Goal: Transaction & Acquisition: Purchase product/service

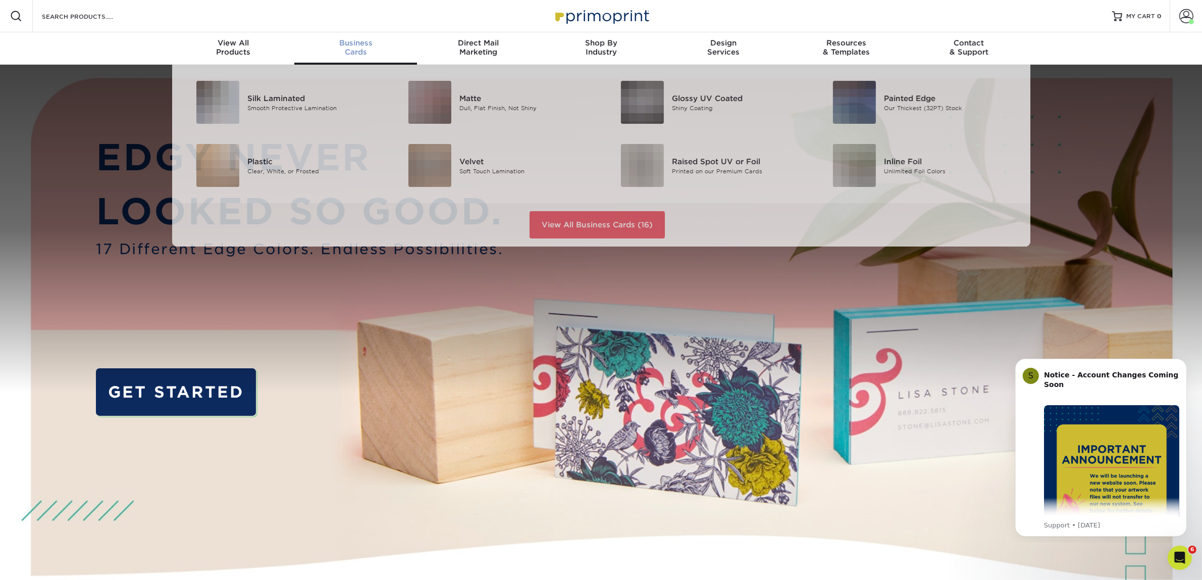
click at [365, 40] on span "Business" at bounding box center [355, 42] width 123 height 9
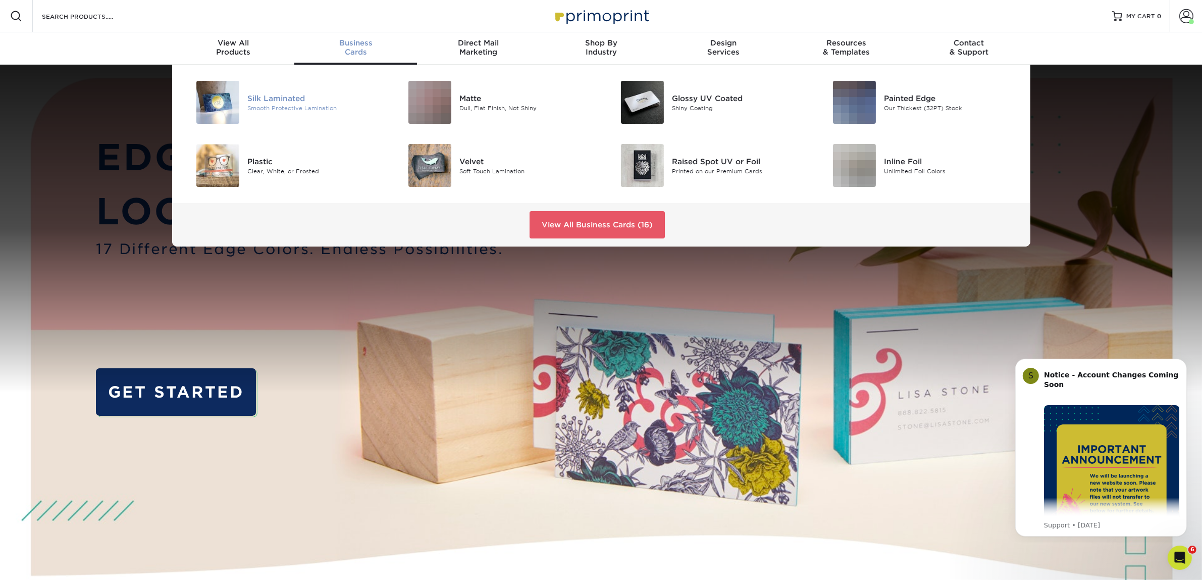
click at [330, 94] on div "Silk Laminated" at bounding box center [314, 97] width 134 height 11
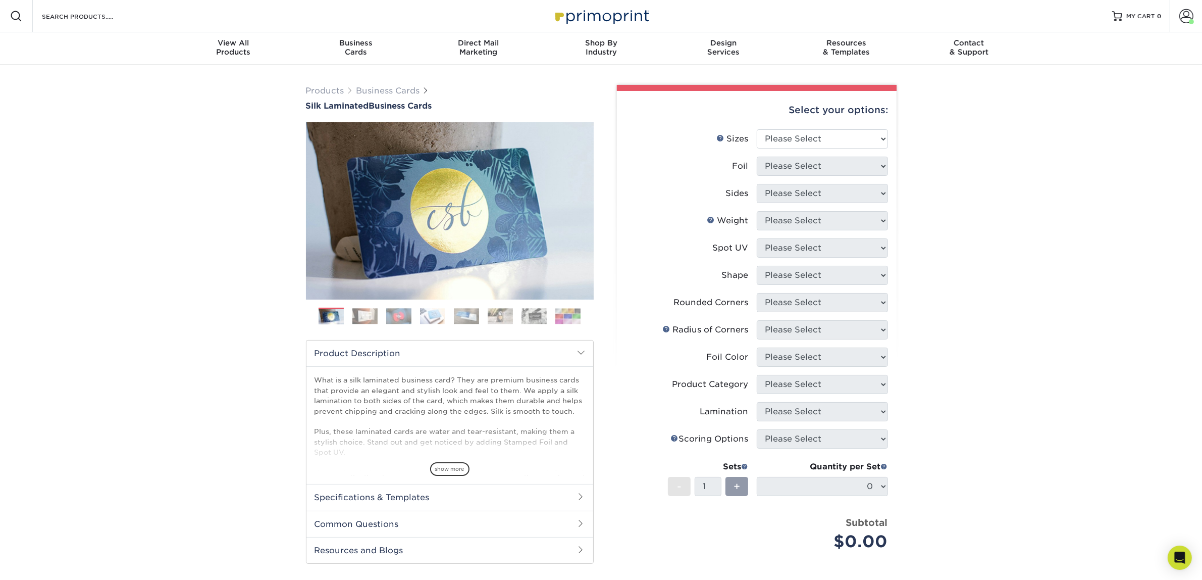
click at [770, 127] on div "Select your options:" at bounding box center [757, 110] width 264 height 38
click at [774, 140] on select "Please Select 1.5" x 3.5" - Mini 1.75" x 3.5" - Mini 2" x 2" - Square 2" x 3" -…" at bounding box center [822, 138] width 131 height 19
select select "2.00x3.50"
click at [757, 129] on select "Please Select 1.5" x 3.5" - Mini 1.75" x 3.5" - Mini 2" x 2" - Square 2" x 3" -…" at bounding box center [822, 138] width 131 height 19
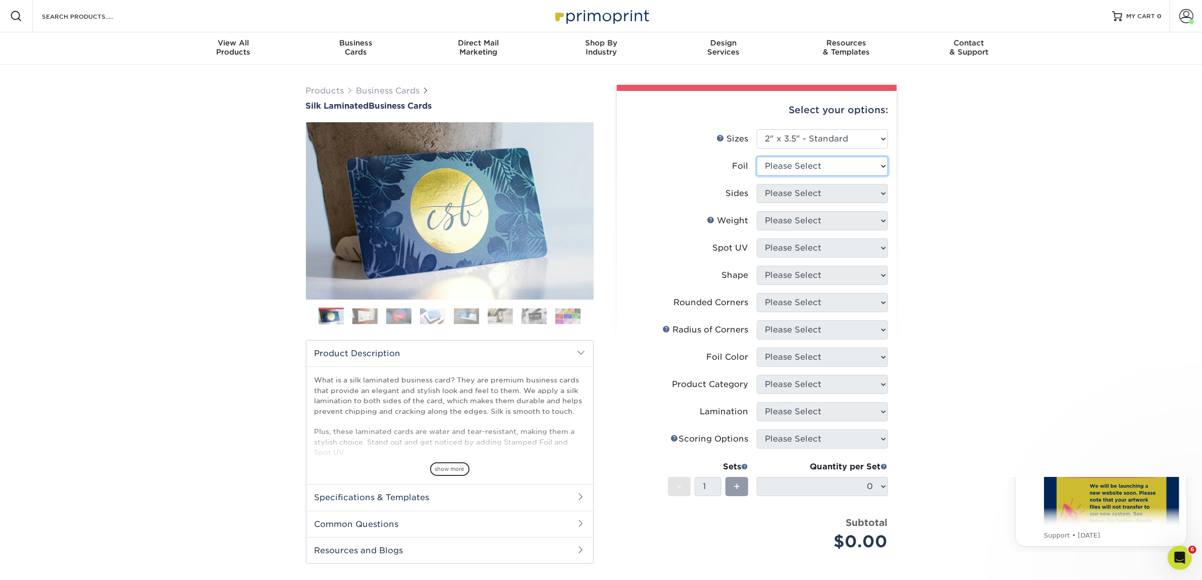
click at [787, 170] on select "Please Select Yes No" at bounding box center [822, 165] width 131 height 19
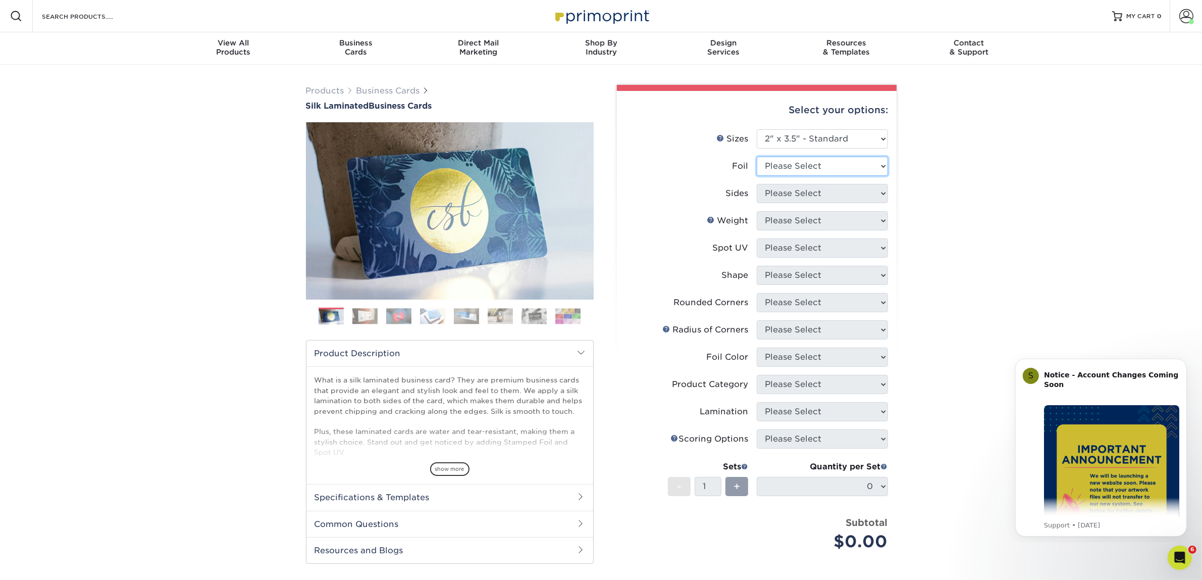
select select "0"
click at [757, 156] on select "Please Select Yes No" at bounding box center [822, 165] width 131 height 19
click at [808, 195] on select "Please Select Print Both Sides Print Front Only" at bounding box center [822, 193] width 131 height 19
select select "13abbda7-1d64-4f25-8bb2-c179b224825d"
click at [757, 184] on select "Please Select Print Both Sides Print Front Only" at bounding box center [822, 193] width 131 height 19
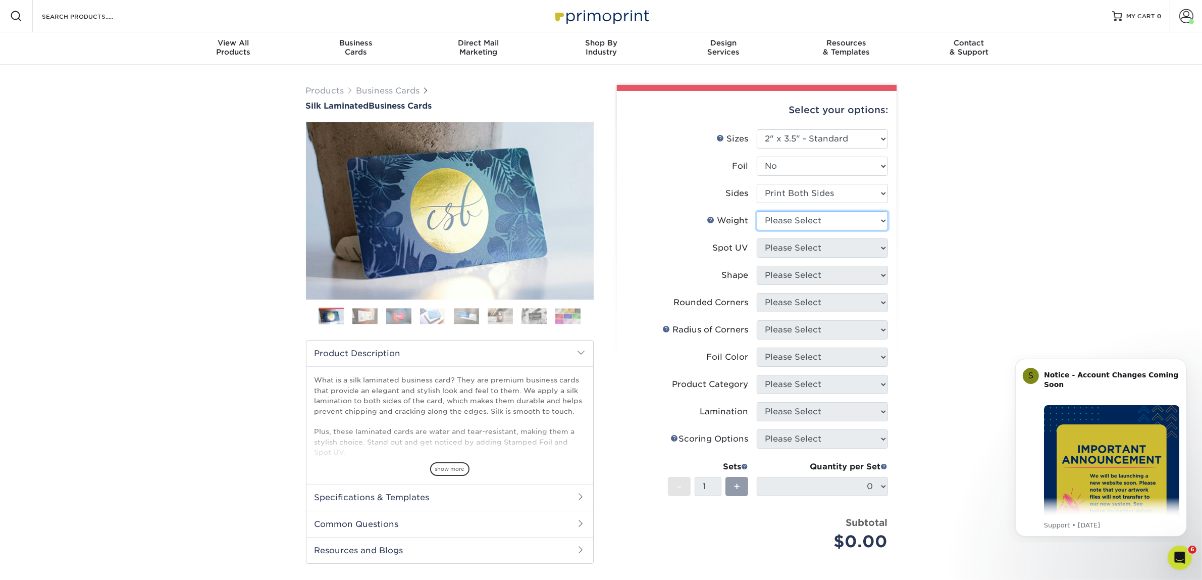
click at [818, 225] on select "Please Select 16PT" at bounding box center [822, 220] width 131 height 19
select select "16PT"
click at [757, 211] on select "Please Select 16PT" at bounding box center [822, 220] width 131 height 19
click at [819, 251] on select "Please Select No Spot UV Front and Back (Both Sides) Front Only Back Only" at bounding box center [822, 247] width 131 height 19
select select "3"
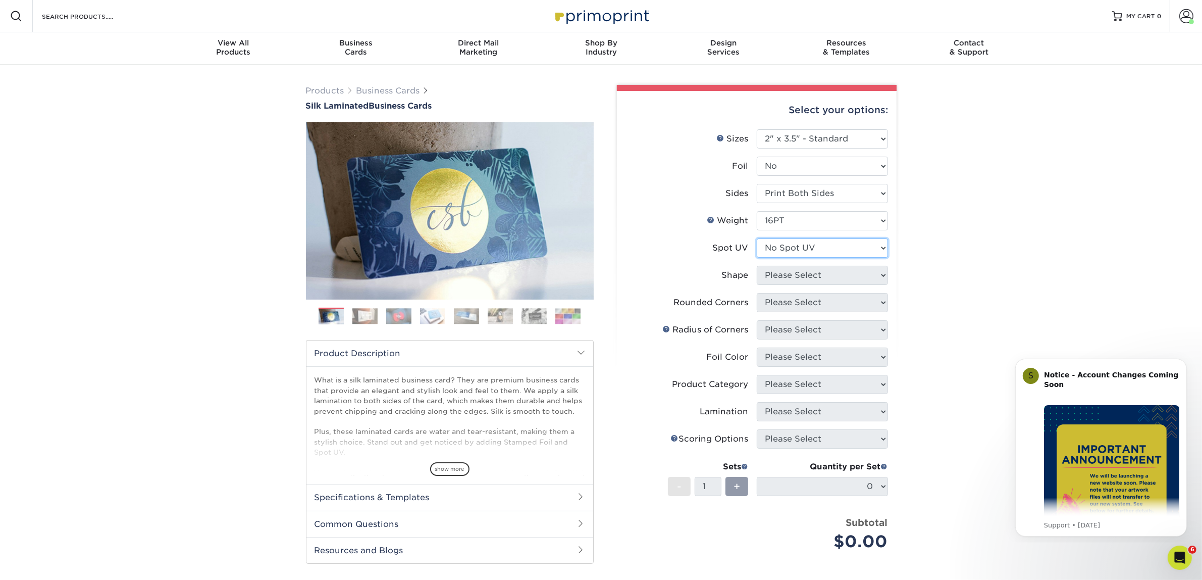
click at [757, 238] on select "Please Select No Spot UV Front and Back (Both Sides) Front Only Back Only" at bounding box center [822, 247] width 131 height 19
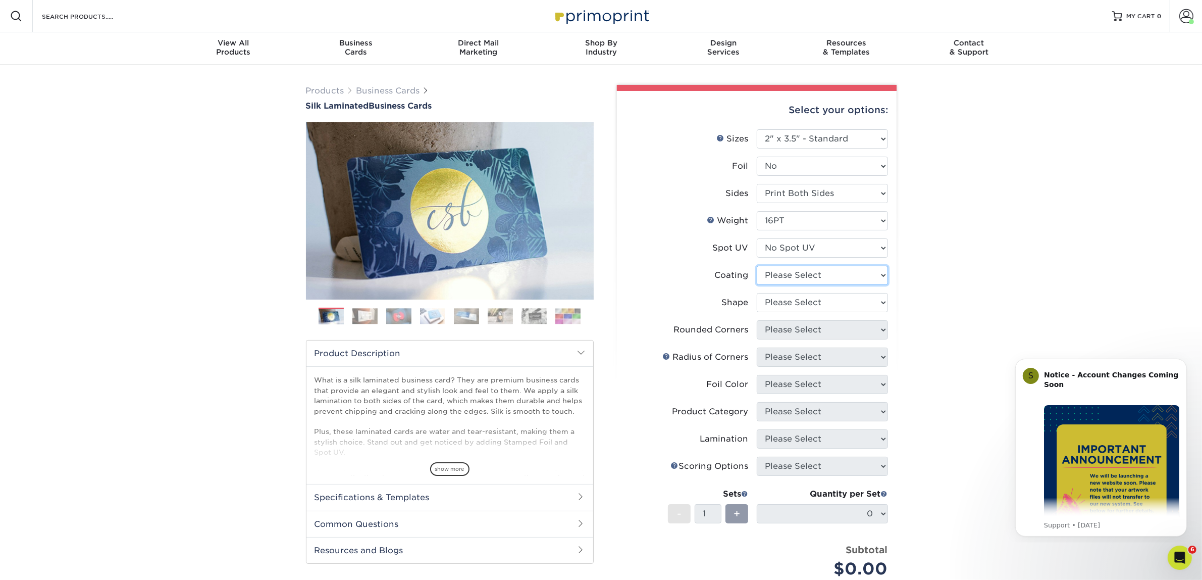
click at [815, 276] on select at bounding box center [822, 275] width 131 height 19
select select "3e7618de-abca-4bda-9f97-8b9129e913d8"
click at [757, 266] on select at bounding box center [822, 275] width 131 height 19
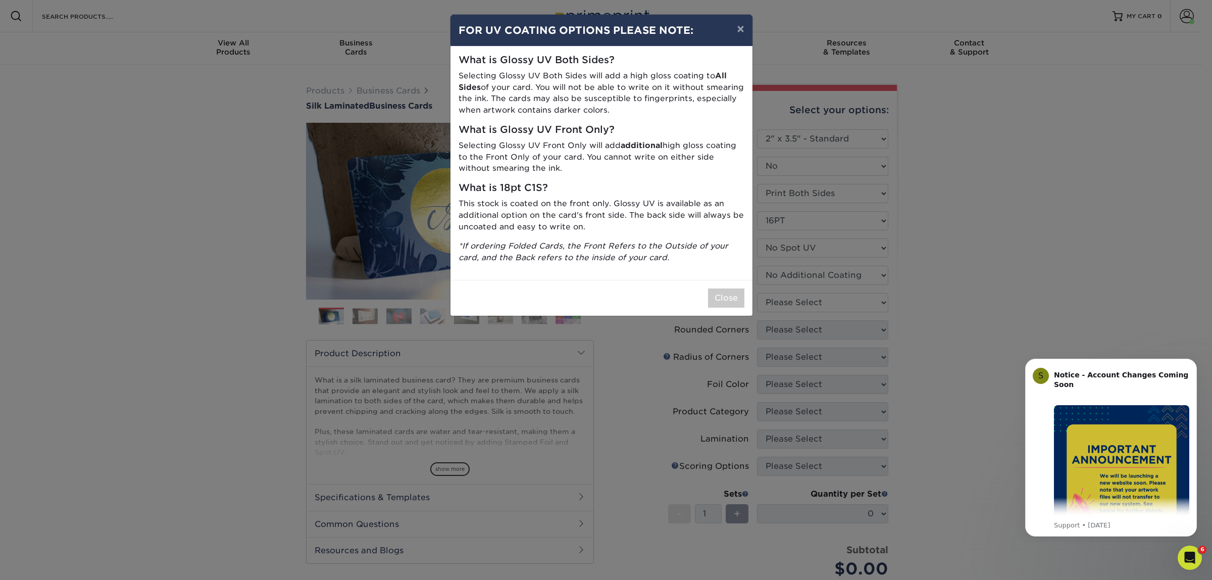
click at [808, 306] on div "× FOR UV COATING OPTIONS PLEASE NOTE: What is Glossy UV Both Sides? Selecting G…" at bounding box center [606, 290] width 1212 height 580
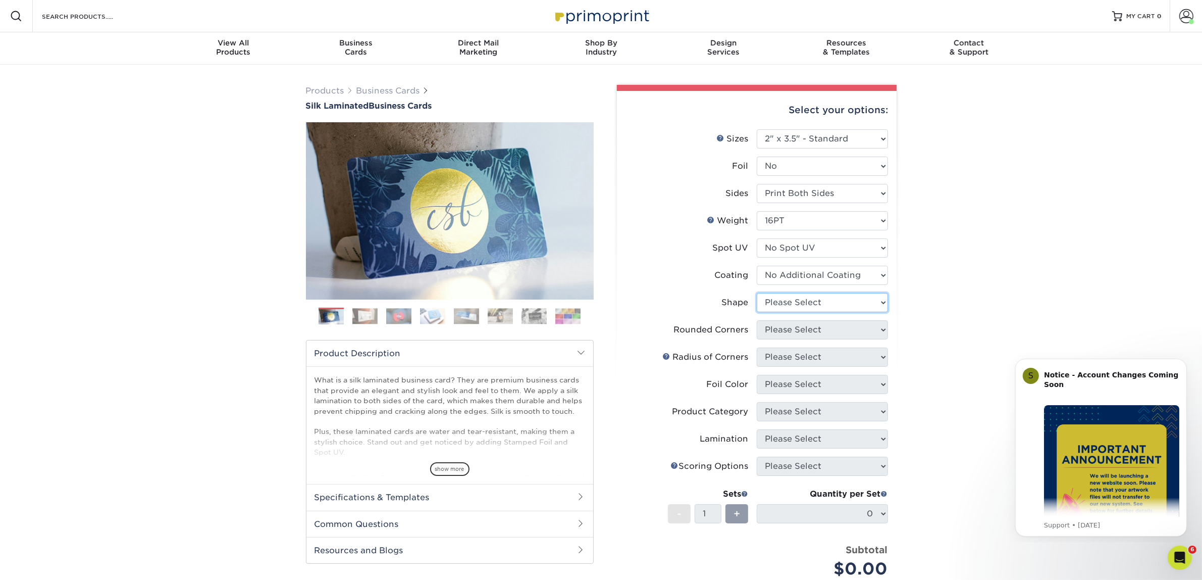
click at [788, 293] on select "Please Select Standard Oval" at bounding box center [822, 302] width 131 height 19
select select "standard"
click at [757, 293] on select "Please Select Standard Oval" at bounding box center [822, 302] width 131 height 19
click at [791, 334] on select "Please Select Yes - Round 2 Corners Yes - Round 4 Corners No" at bounding box center [822, 329] width 131 height 19
click at [757, 320] on select "Please Select Yes - Round 2 Corners Yes - Round 4 Corners No" at bounding box center [822, 329] width 131 height 19
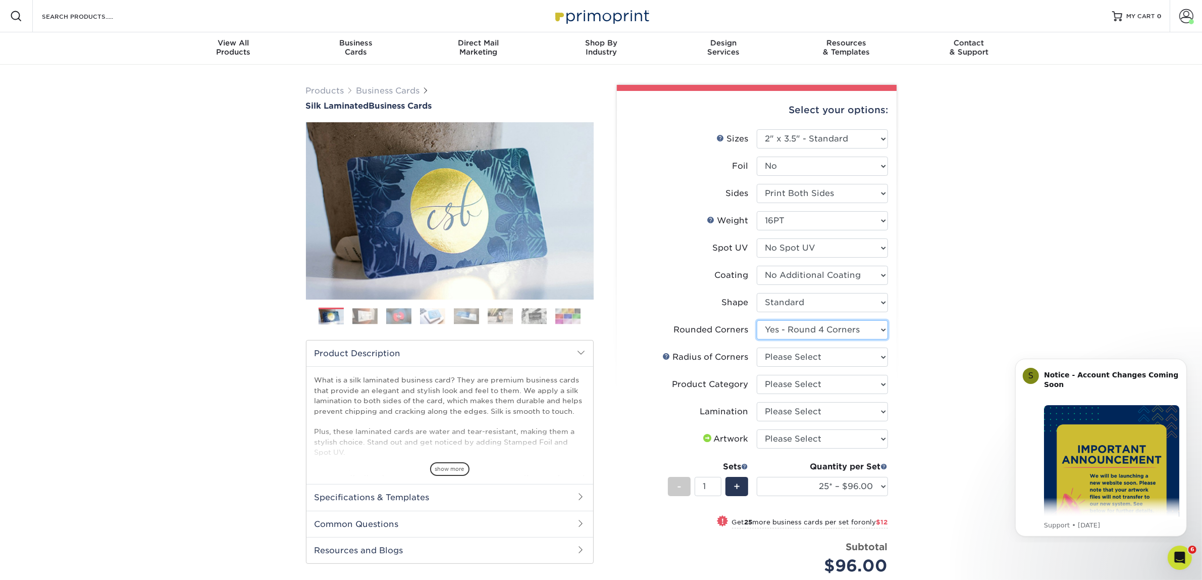
click at [799, 329] on select "Please Select Yes - Round 2 Corners Yes - Round 4 Corners No" at bounding box center [822, 329] width 131 height 19
select select "0"
click at [757, 320] on select "Please Select Yes - Round 2 Corners Yes - Round 4 Corners No" at bounding box center [822, 329] width 131 height 19
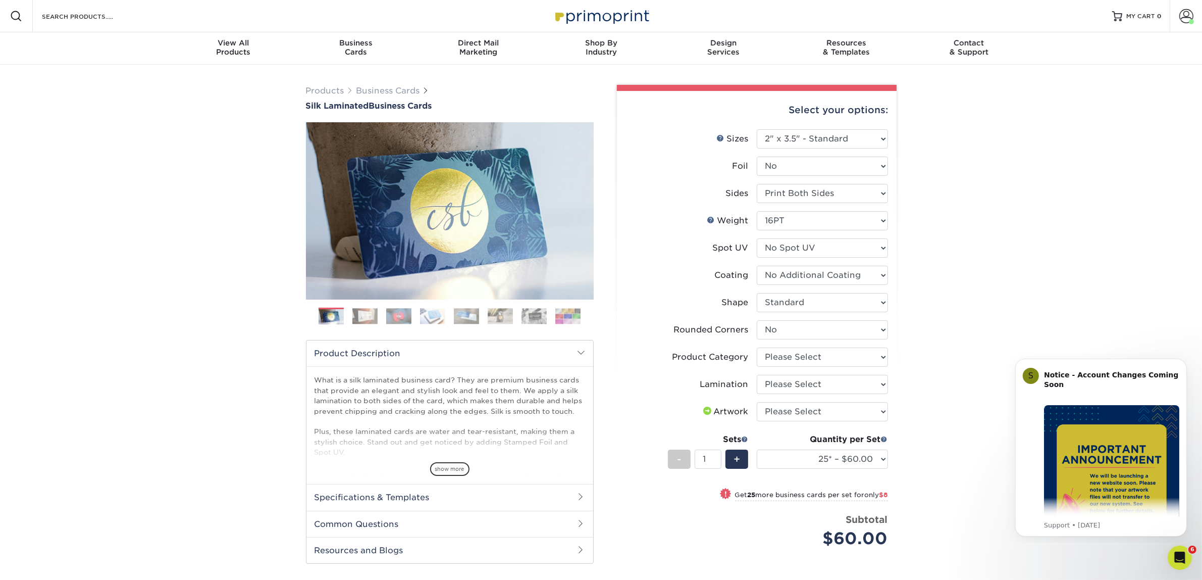
click at [783, 344] on li "Rounded Corners Please Select Yes - Round 2 Corners Yes - Round 4 Corners No" at bounding box center [756, 333] width 262 height 27
click at [783, 357] on select "Please Select Business Cards" at bounding box center [822, 356] width 131 height 19
select select "3b5148f1-0588-4f88-a218-97bcfdce65c1"
click at [757, 347] on select "Please Select Business Cards" at bounding box center [822, 356] width 131 height 19
click at [784, 379] on select "Please Select Silk" at bounding box center [822, 384] width 131 height 19
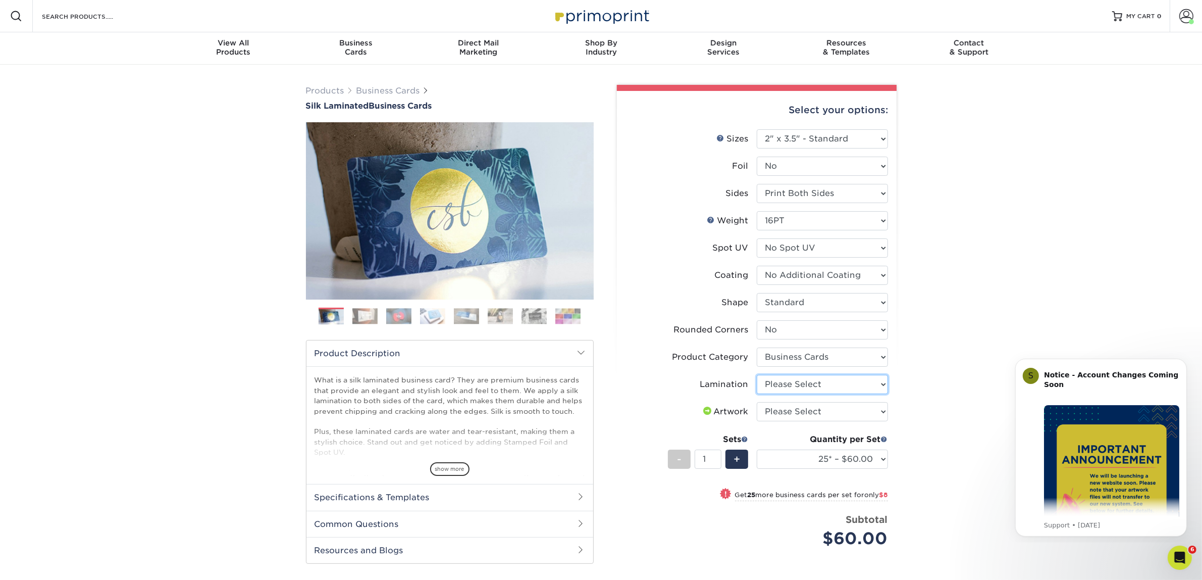
select select "ccacb42f-45f7-42d3-bbd3-7c8421cf37f0"
click at [757, 375] on select "Please Select Silk" at bounding box center [822, 384] width 131 height 19
click at [771, 411] on select "Please Select I will upload files I need a design - $100" at bounding box center [822, 411] width 131 height 19
select select "upload"
click at [757, 402] on select "Please Select I will upload files I need a design - $100" at bounding box center [822, 411] width 131 height 19
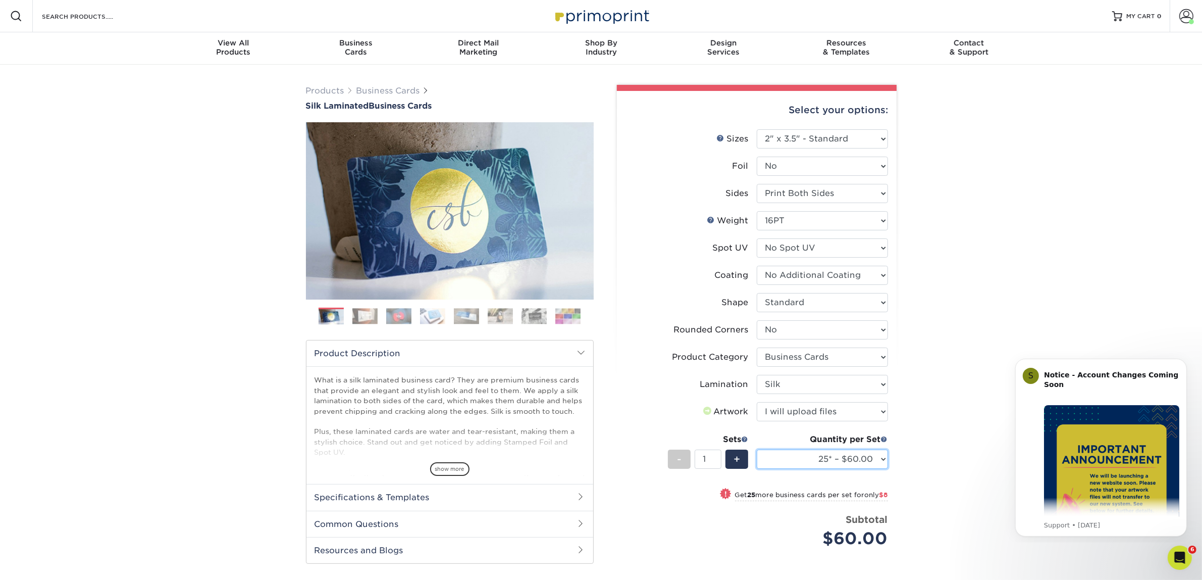
click at [788, 454] on select "25* – $60.00 50* – $68.00 75* – $76.00 100* – $84.00 250* – $92.00 500 – $96.00…" at bounding box center [822, 458] width 131 height 19
click at [757, 449] on select "25* – $60.00 50* – $68.00 75* – $76.00 100* – $84.00 250* – $92.00 500 – $96.00…" at bounding box center [822, 458] width 131 height 19
click at [818, 446] on div "Quantity per Set 25* – $60.00 50* – $68.00 75* – $76.00 100* – $84.00 250* – $9…" at bounding box center [822, 456] width 131 height 47
click at [819, 454] on select "25* – $60.00 50* – $68.00 75* – $76.00 100* – $84.00 250* – $92.00 500 – $96.00…" at bounding box center [822, 458] width 131 height 19
select select "50* – $68.00"
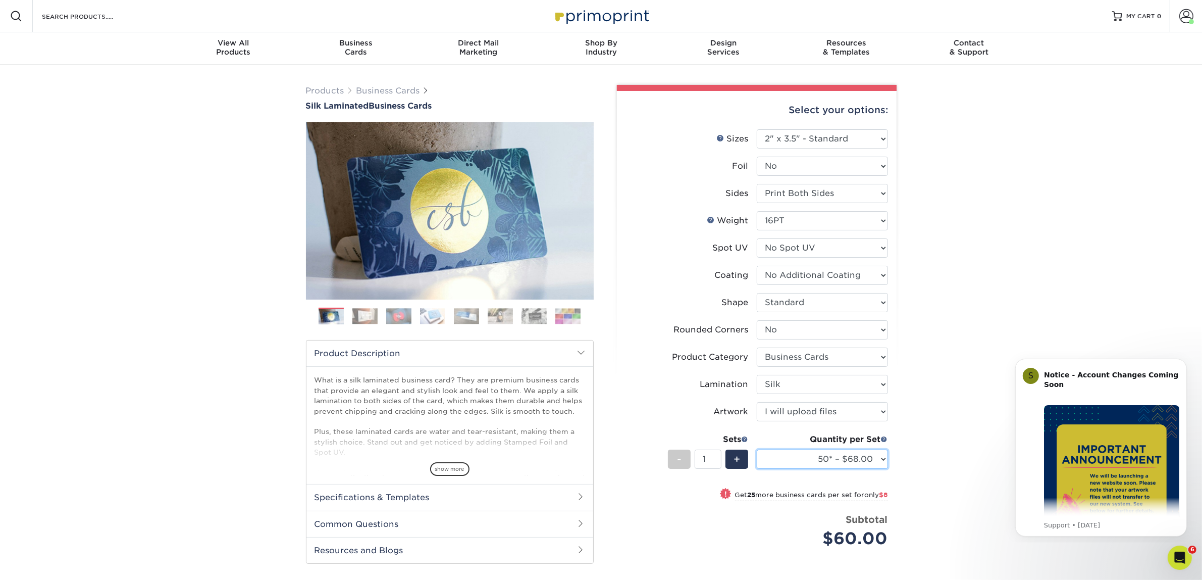
click at [757, 449] on select "25* – $60.00 50* – $68.00 75* – $76.00 100* – $84.00 250* – $92.00 500 – $96.00…" at bounding box center [822, 458] width 131 height 19
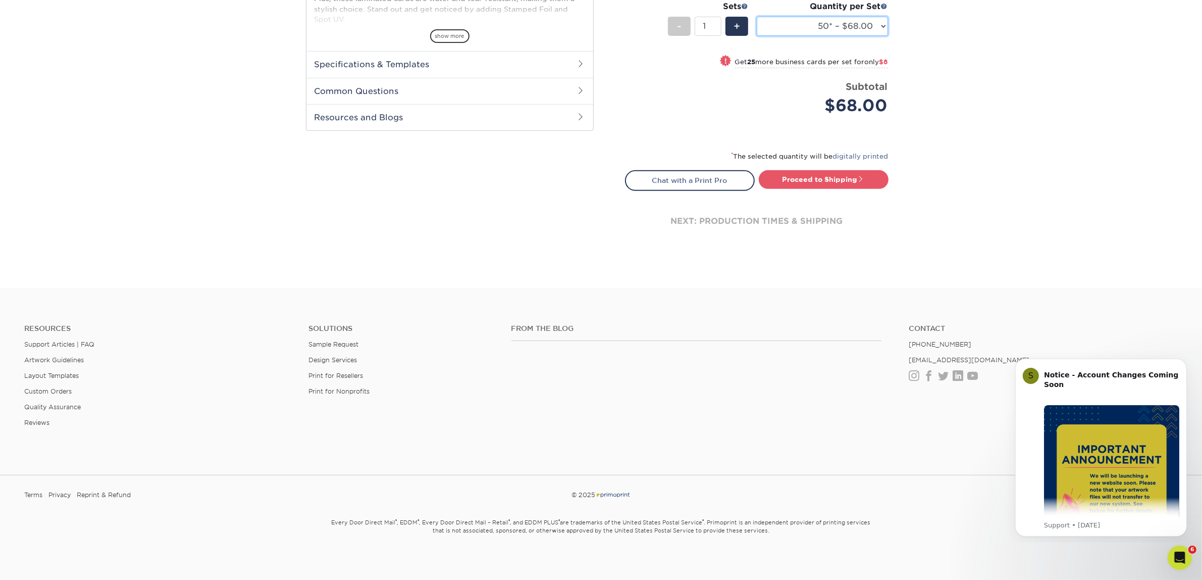
scroll to position [433, 0]
click at [863, 181] on link "Proceed to Shipping" at bounding box center [824, 179] width 130 height 18
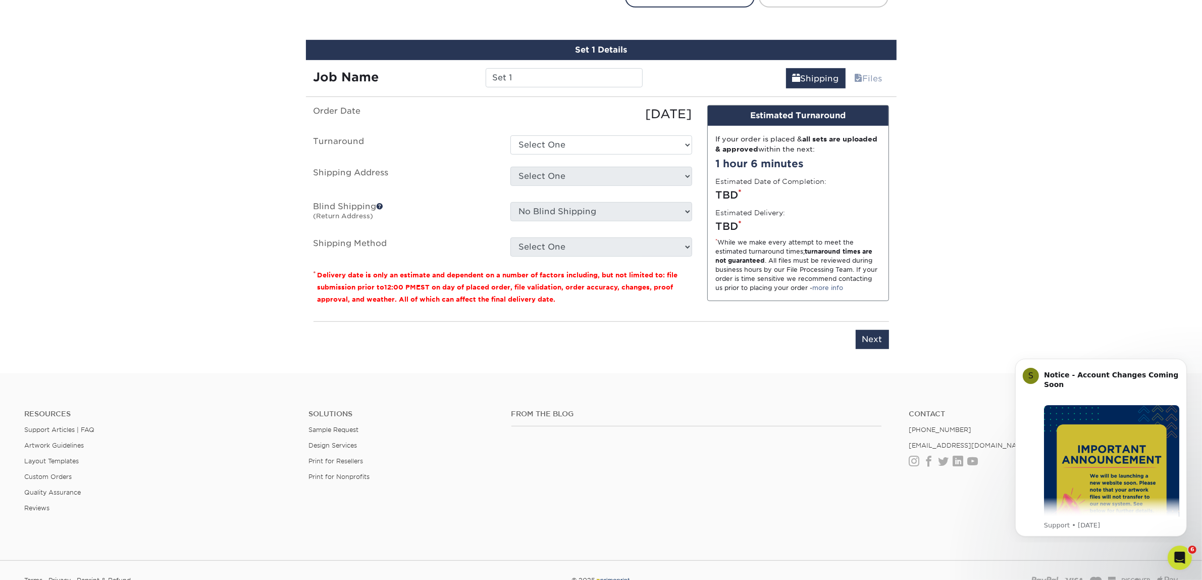
scroll to position [628, 0]
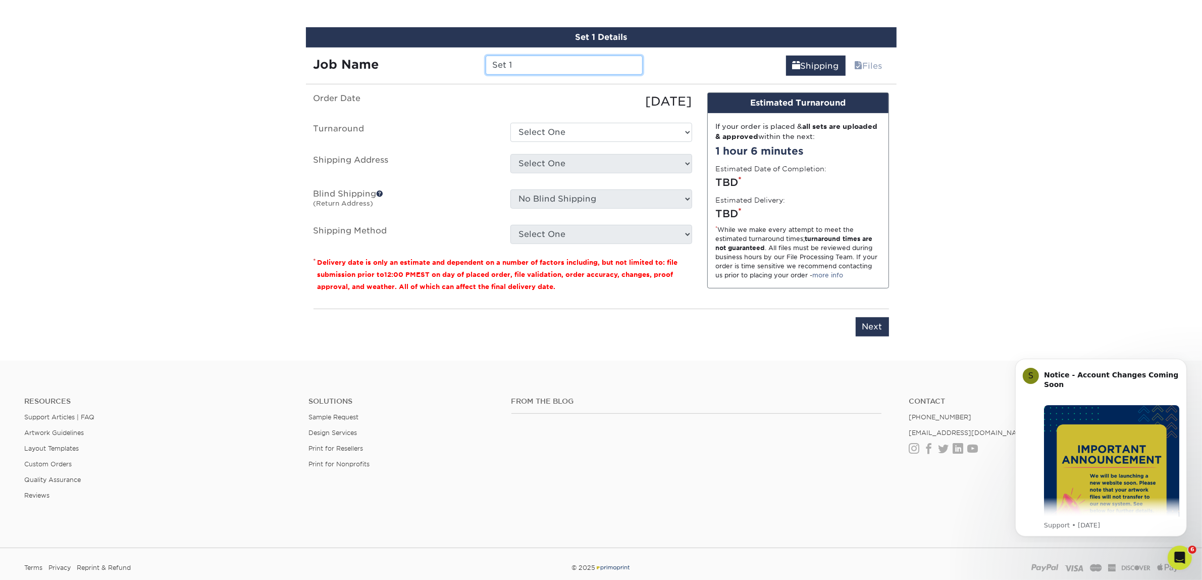
drag, startPoint x: 601, startPoint y: 62, endPoint x: 462, endPoint y: 4, distance: 150.3
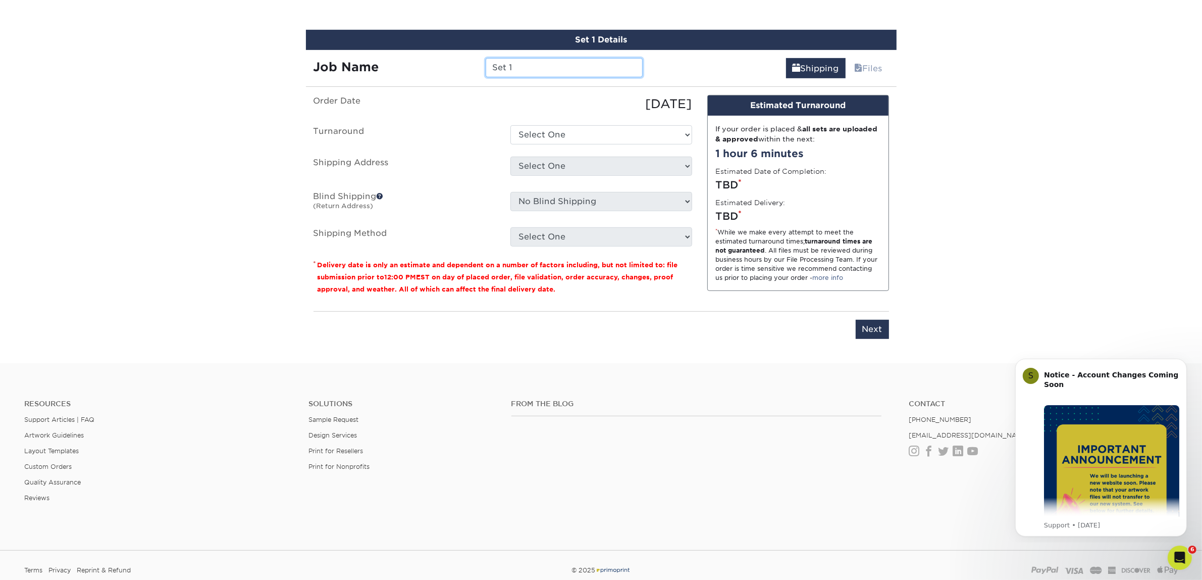
click at [510, 59] on input "Set 1" at bounding box center [564, 67] width 157 height 19
paste input "[PERSON_NAME]"
type input "[PERSON_NAME]"
click at [535, 122] on ul "Order Date 09/02/2025 Turnaround Select One 2-4 Business Days 2 Day Next Busine…" at bounding box center [502, 170] width 379 height 151
click at [537, 132] on select "Select One 2-4 Business Days 2 Day Next Business Day" at bounding box center [601, 134] width 182 height 19
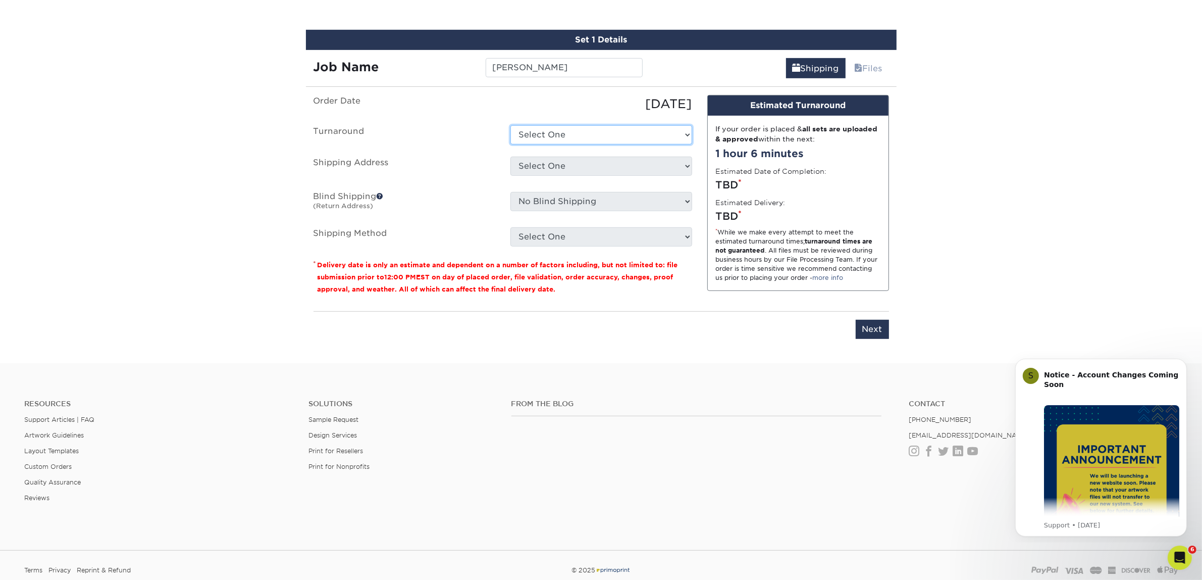
select select "7f31b32a-ec12-4eac-8c83-7b9a9183acd8"
click at [510, 125] on select "Select One 2-4 Business Days 2 Day Next Business Day" at bounding box center [601, 134] width 182 height 19
click at [566, 165] on select "Select One Atlanta Office Austin Office Dallas Office Dallas Office NEW Denver …" at bounding box center [601, 165] width 182 height 19
select select "192085"
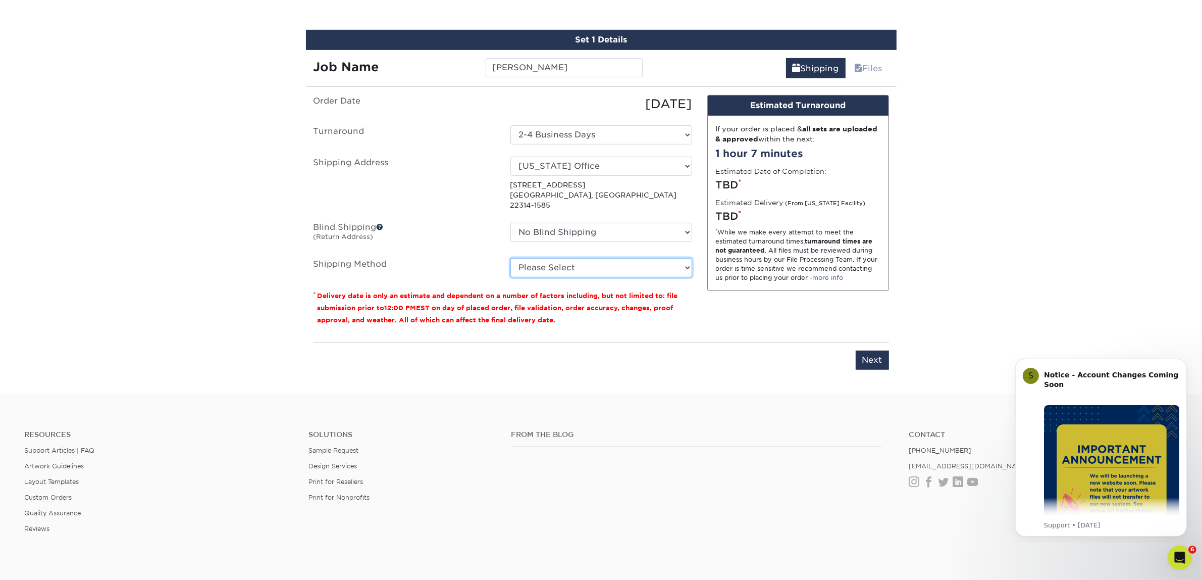
click at [537, 259] on select "Please Select Ground Shipping (+$7.84) 3 Day Shipping Service (+$15.33) 2 Day A…" at bounding box center [601, 267] width 182 height 19
select select "03"
click at [510, 258] on select "Please Select Ground Shipping (+$7.84) 3 Day Shipping Service (+$15.33) 2 Day A…" at bounding box center [601, 267] width 182 height 19
click at [539, 208] on ul "Order Date 09/02/2025 Turnaround Select One 2-4 Business Days 2 Day Next Busine…" at bounding box center [502, 186] width 379 height 182
click at [539, 223] on select "No Blind Shipping Atlanta Office Austin Office Dallas Office Dallas Office NEW …" at bounding box center [601, 232] width 182 height 19
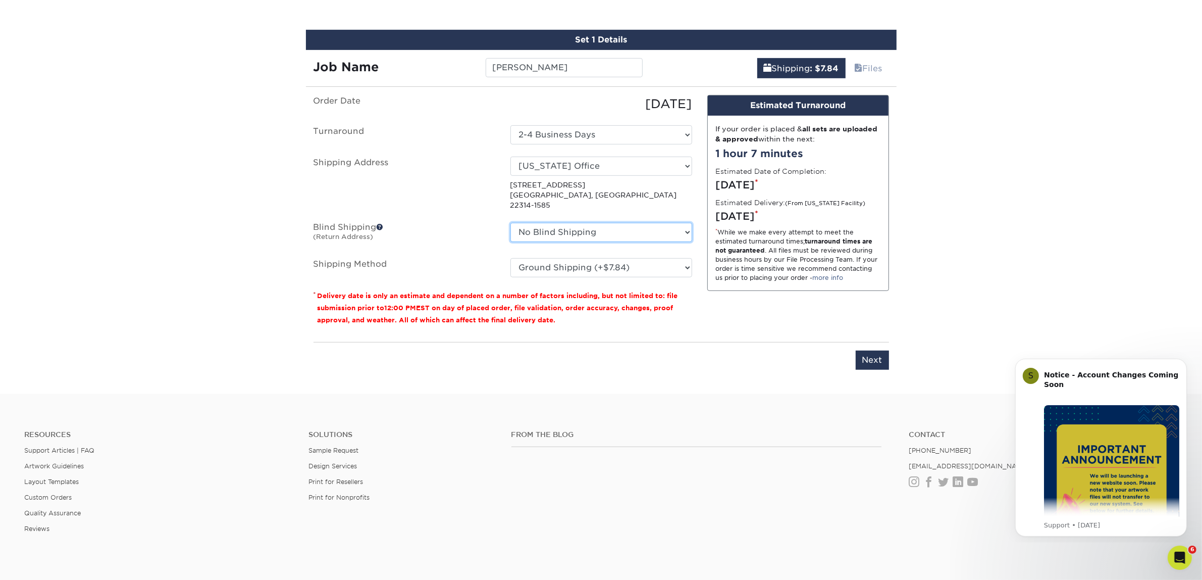
click at [510, 223] on select "No Blind Shipping Atlanta Office Austin Office Dallas Office Dallas Office NEW …" at bounding box center [601, 232] width 182 height 19
click at [871, 350] on input "Next" at bounding box center [872, 359] width 33 height 19
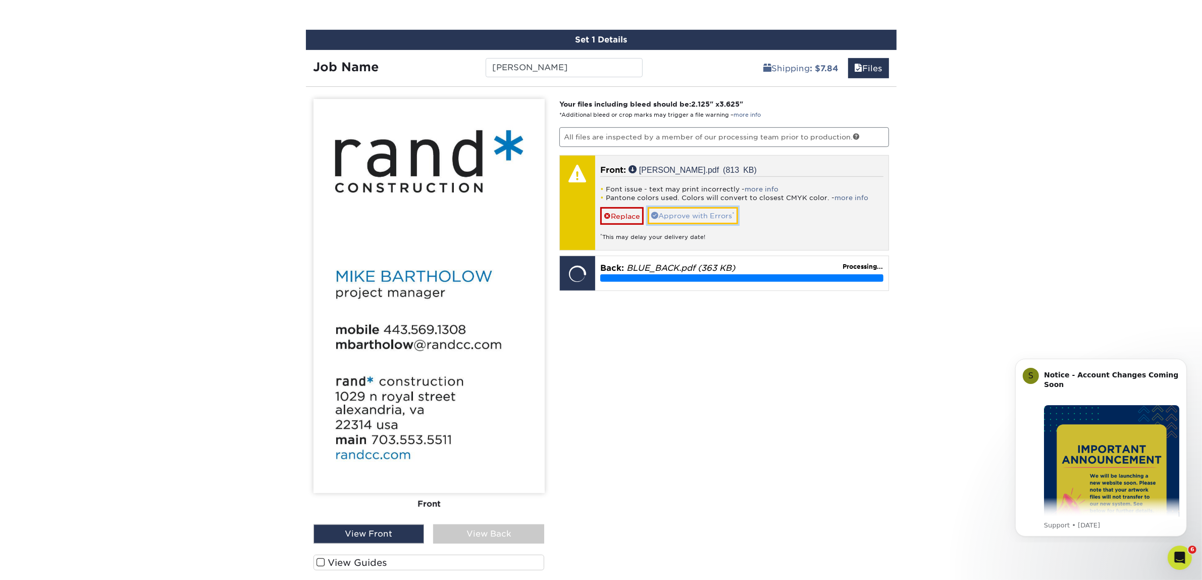
click at [703, 215] on link "Approve with Errors *" at bounding box center [693, 215] width 90 height 17
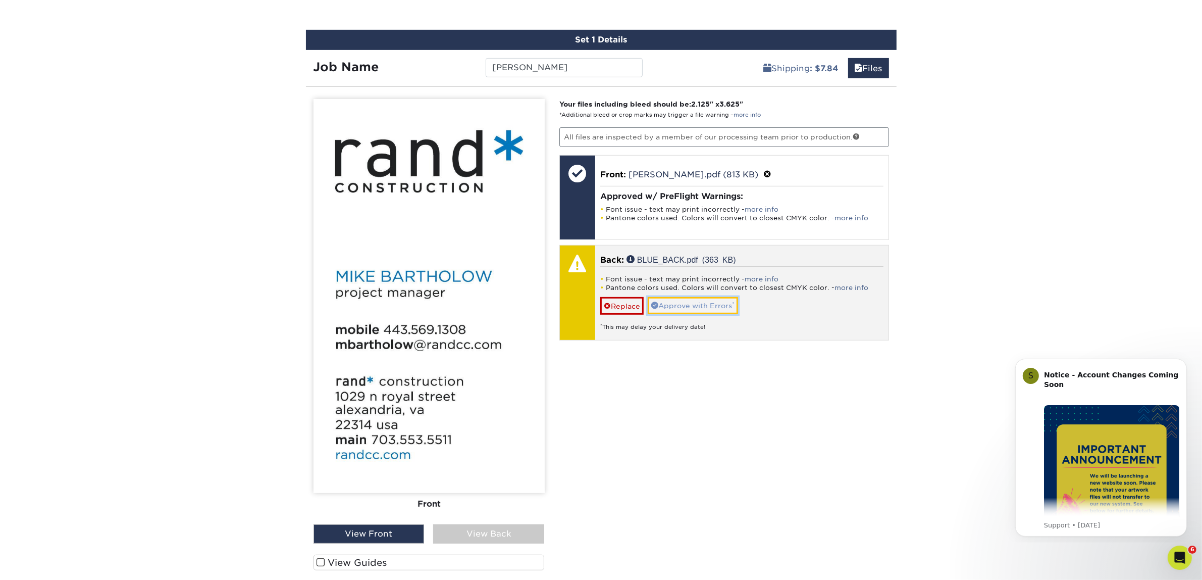
click at [732, 307] on link "Approve with Errors *" at bounding box center [693, 305] width 90 height 17
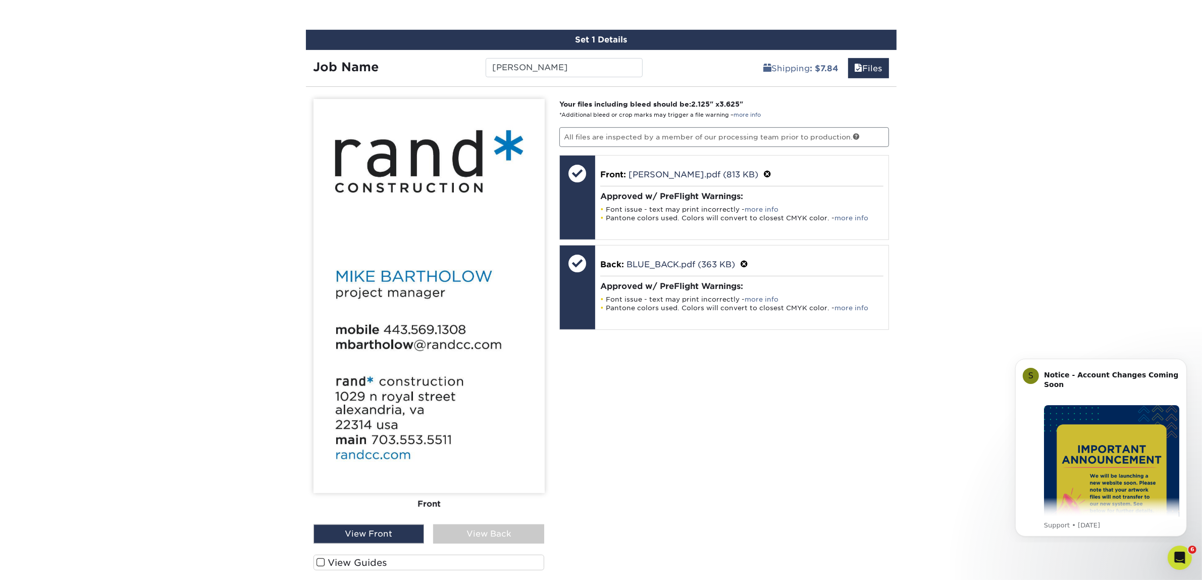
click at [479, 528] on div "View Back" at bounding box center [488, 533] width 111 height 19
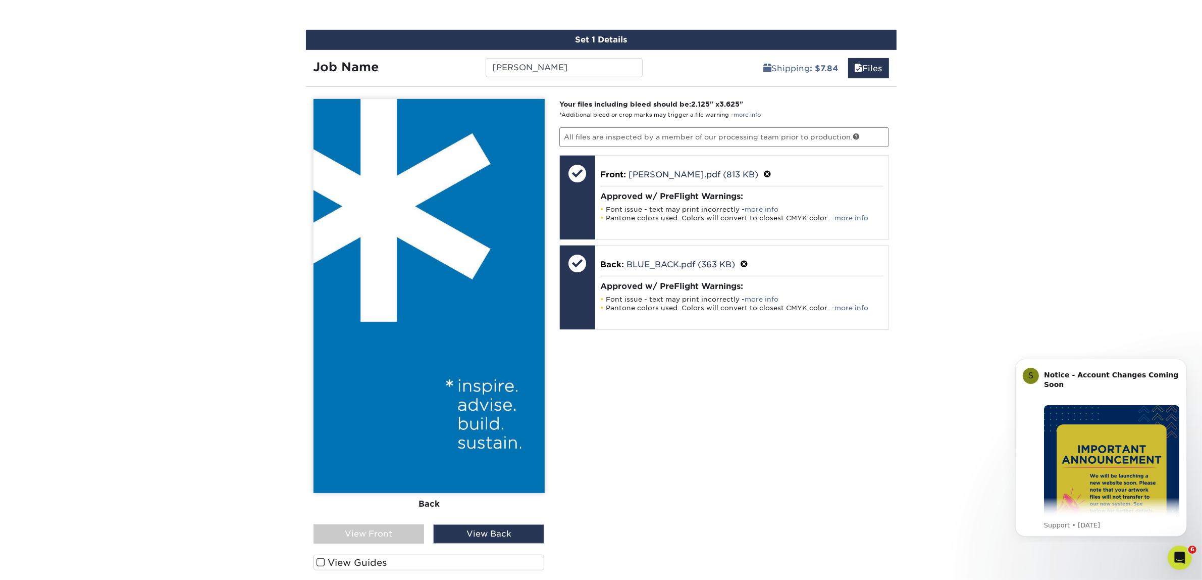
click at [346, 537] on div "View Front" at bounding box center [368, 533] width 111 height 19
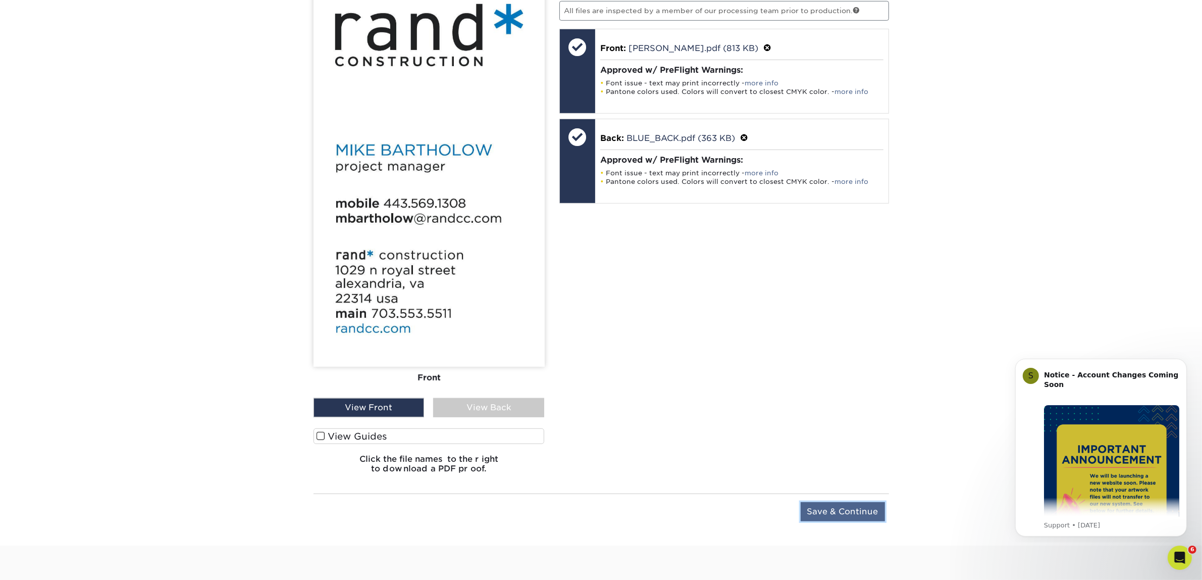
click at [857, 510] on input "Save & Continue" at bounding box center [843, 511] width 84 height 19
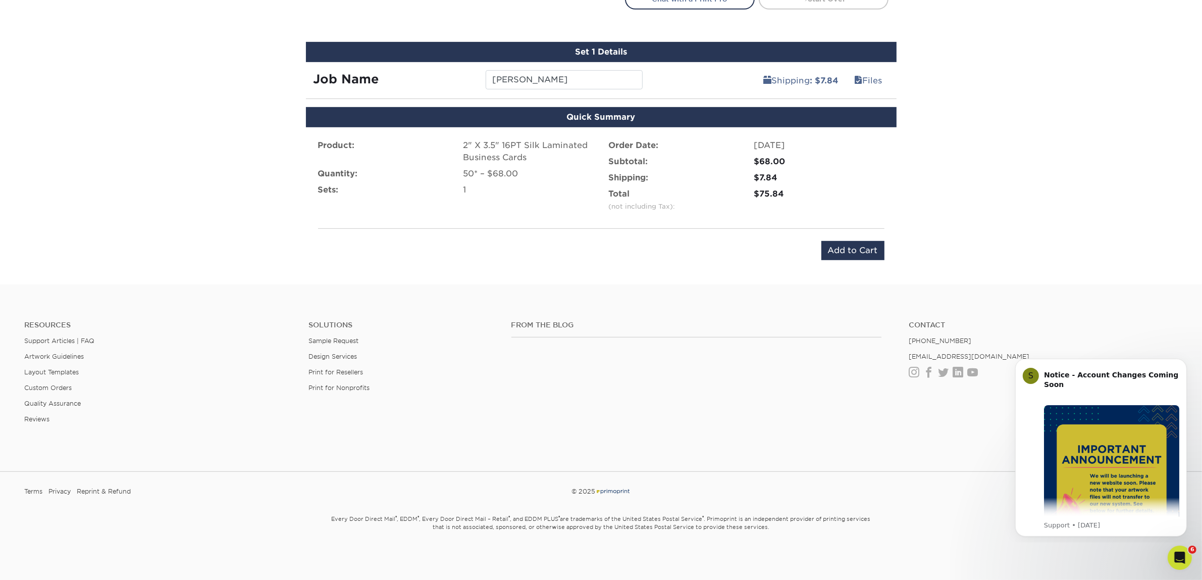
scroll to position [611, 0]
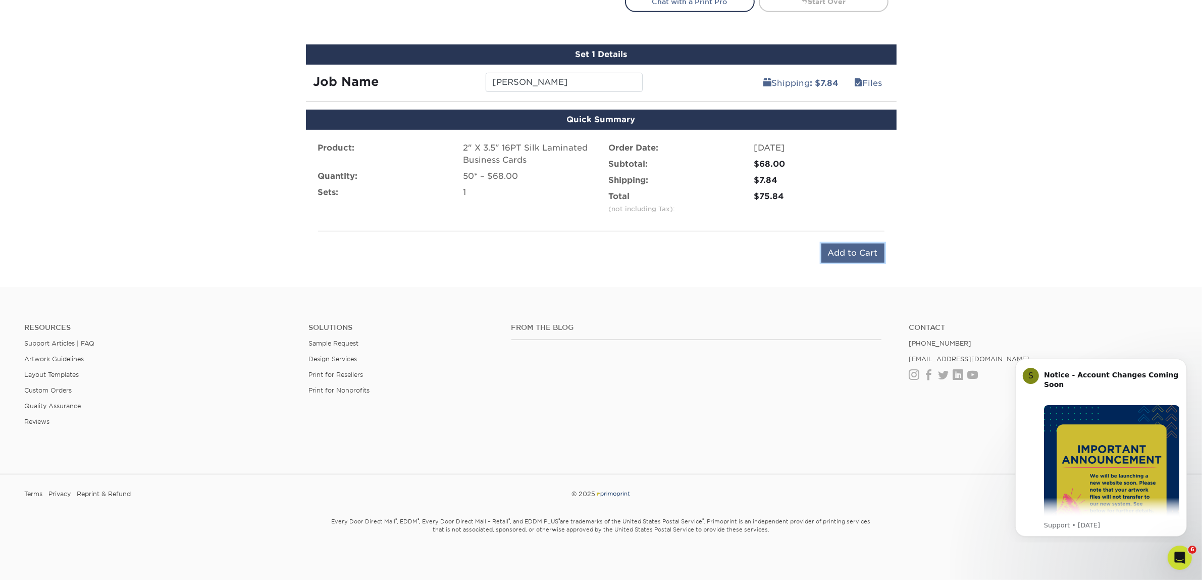
click at [879, 246] on input "Add to Cart" at bounding box center [852, 252] width 63 height 19
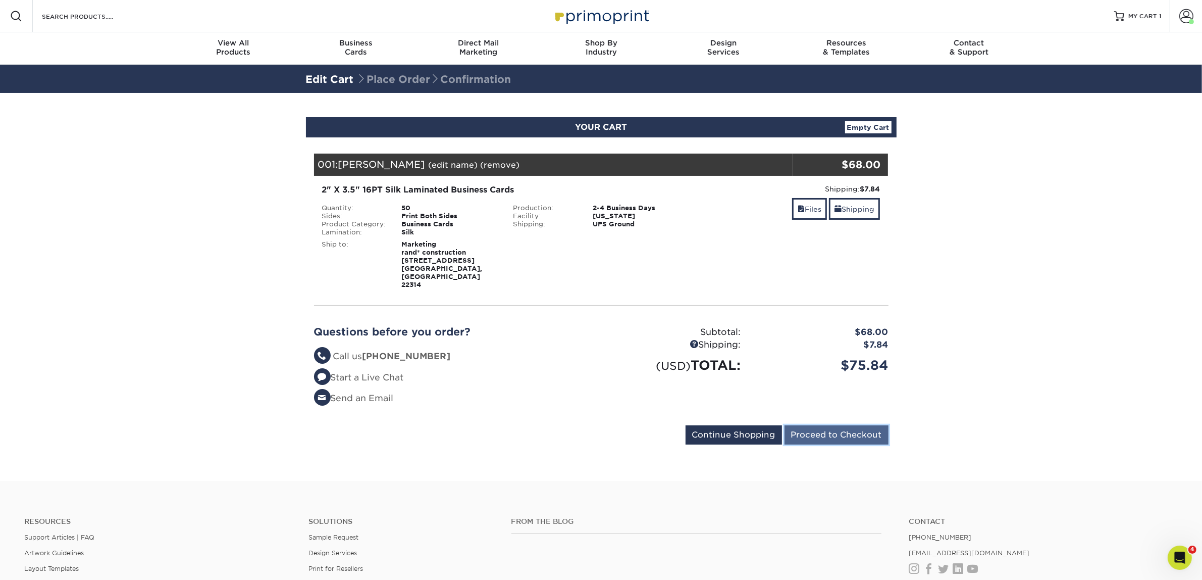
click at [860, 425] on input "Proceed to Checkout" at bounding box center [836, 434] width 104 height 19
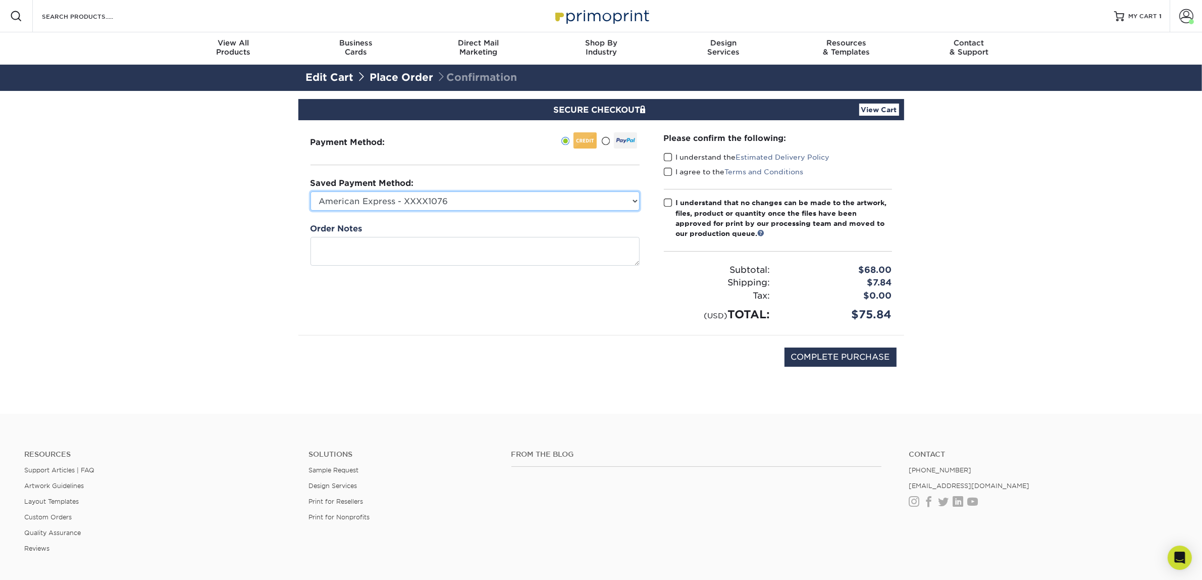
click at [561, 205] on select "American Express - XXXX1076 Visa - XXXX4105 New Credit Card" at bounding box center [474, 200] width 329 height 19
select select "74325"
click at [310, 191] on select "American Express - XXXX1076 Visa - XXXX4105 New Credit Card" at bounding box center [474, 200] width 329 height 19
click at [669, 158] on span at bounding box center [668, 157] width 9 height 10
click at [0, 0] on input "I understand the Estimated Delivery Policy" at bounding box center [0, 0] width 0 height 0
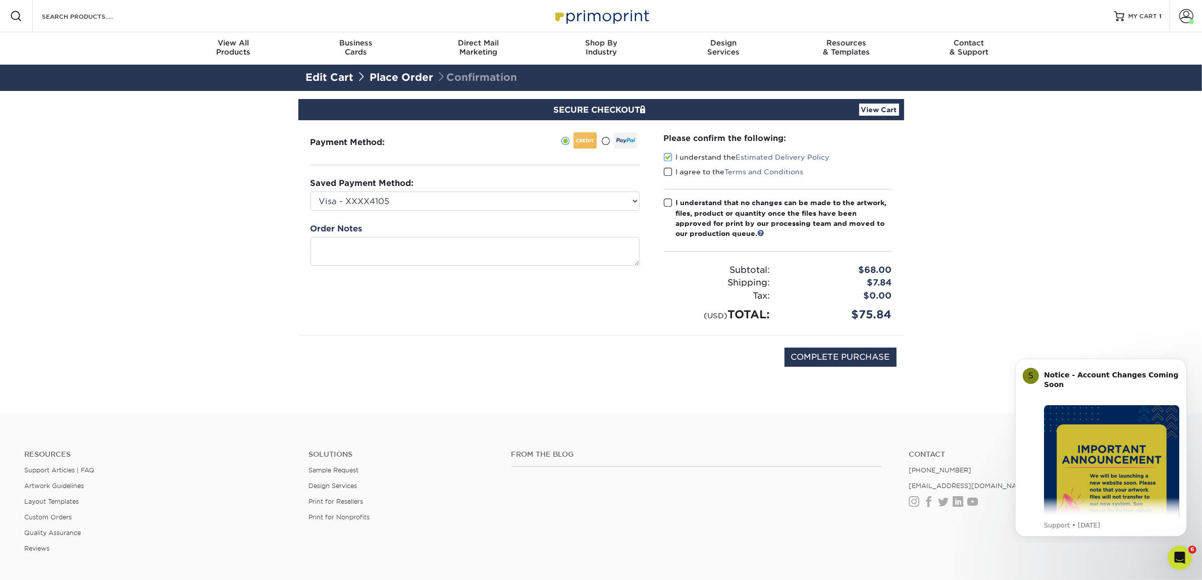
click at [669, 170] on span at bounding box center [668, 172] width 9 height 10
click at [0, 0] on input "I agree to the Terms and Conditions" at bounding box center [0, 0] width 0 height 0
click at [671, 198] on span at bounding box center [668, 203] width 9 height 10
click at [0, 0] on input "I understand that no changes can be made to the artwork, files, product or quan…" at bounding box center [0, 0] width 0 height 0
click at [786, 357] on input "COMPLETE PURCHASE" at bounding box center [840, 356] width 112 height 19
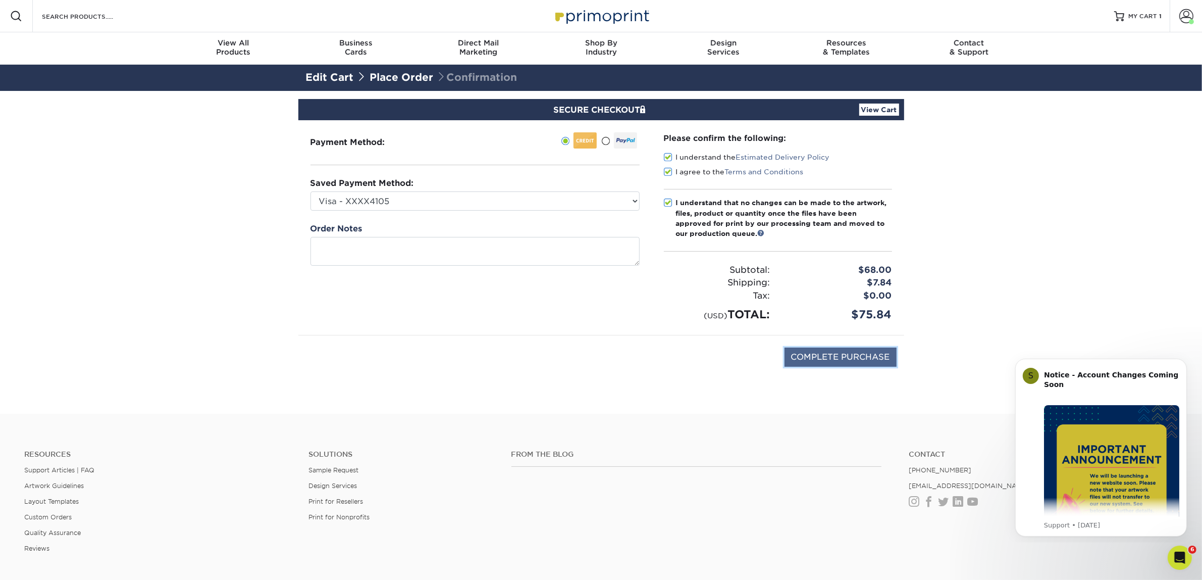
type input "PROCESSING, PLEASE WAIT..."
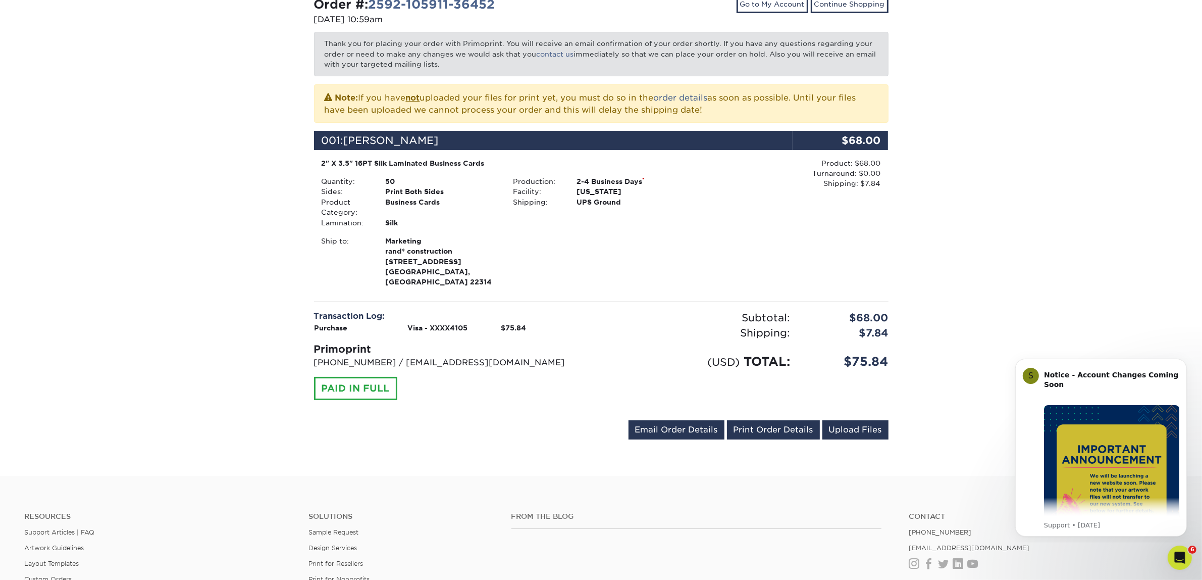
scroll to position [189, 0]
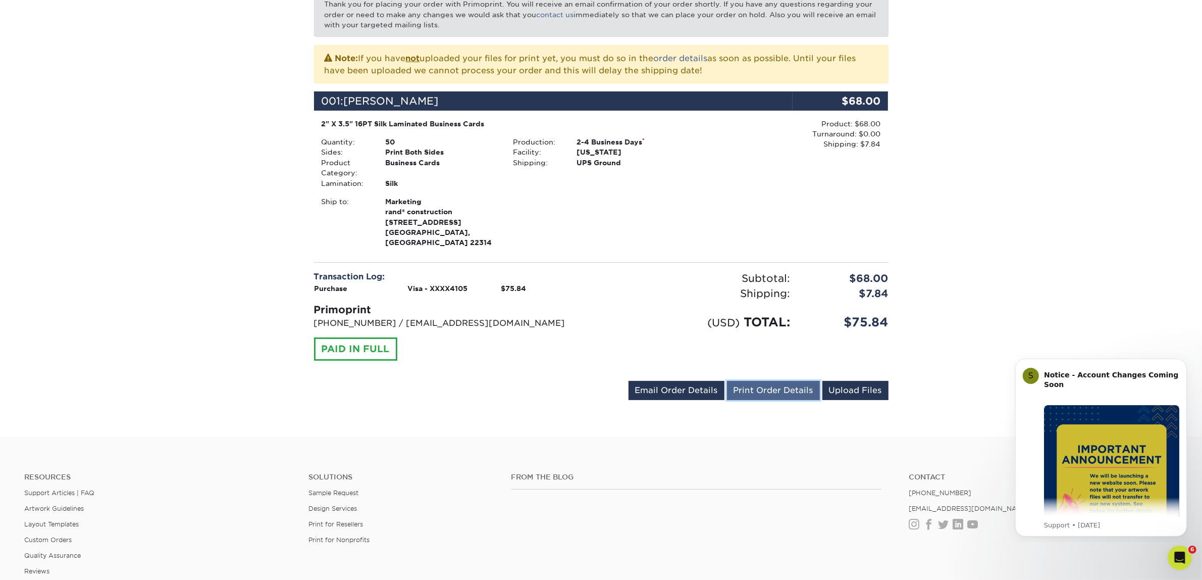
click at [791, 382] on link "Print Order Details" at bounding box center [773, 390] width 93 height 19
